Goal: Information Seeking & Learning: Learn about a topic

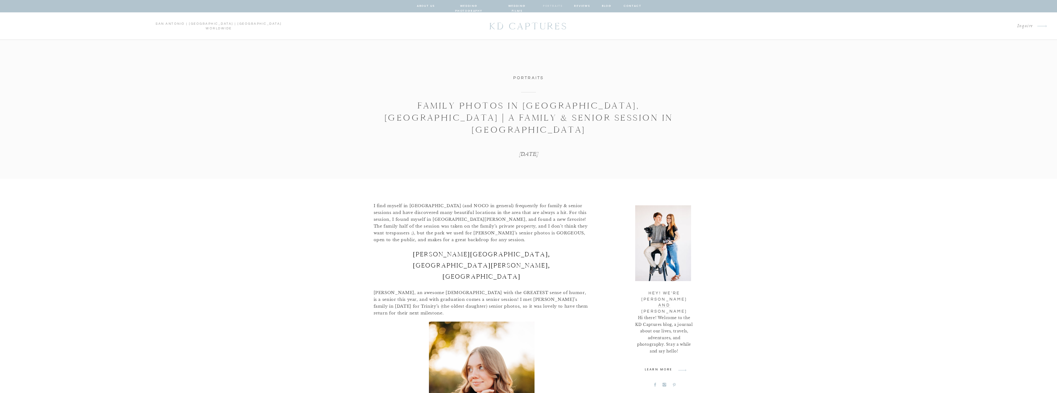
click at [553, 5] on nav "portraits" at bounding box center [553, 6] width 20 height 6
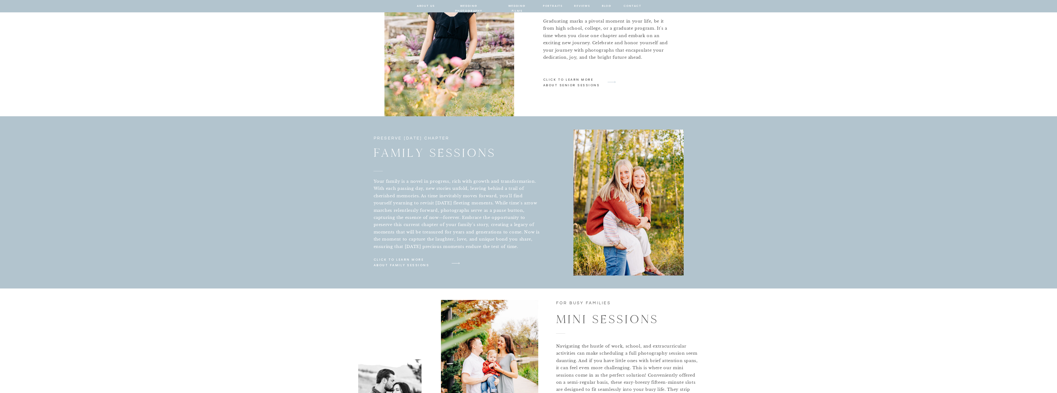
scroll to position [792, 0]
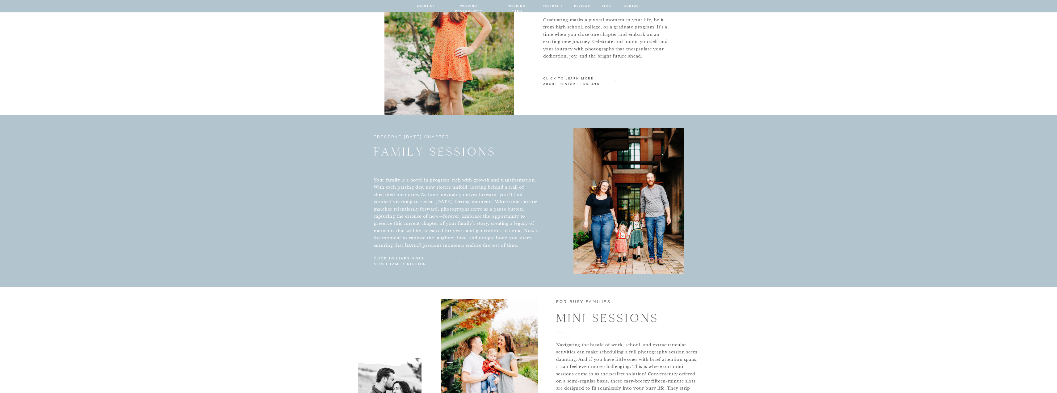
click at [388, 262] on p "click to learn more about family sessions" at bounding box center [407, 261] width 66 height 13
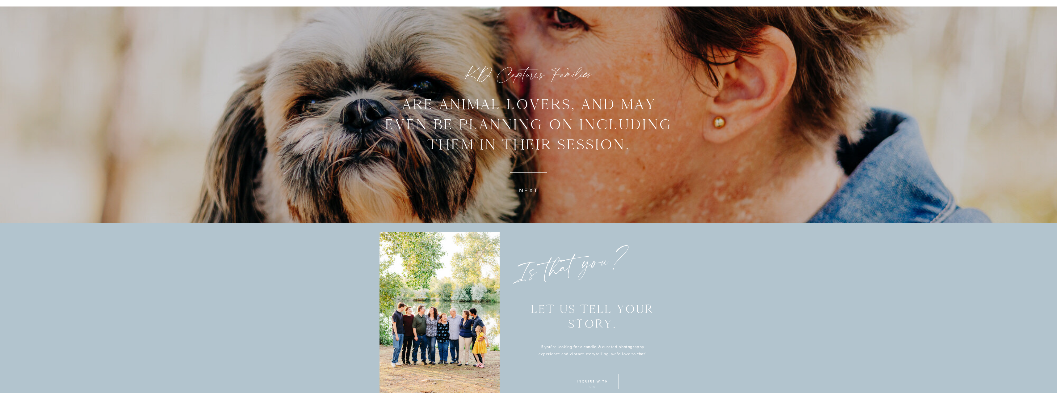
scroll to position [1297, 0]
